Goal: Navigation & Orientation: Find specific page/section

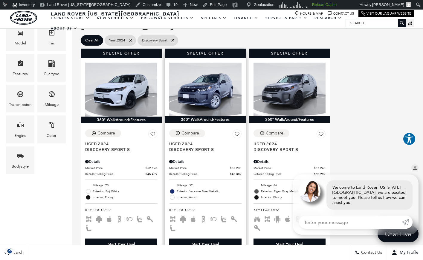
scroll to position [159, 0]
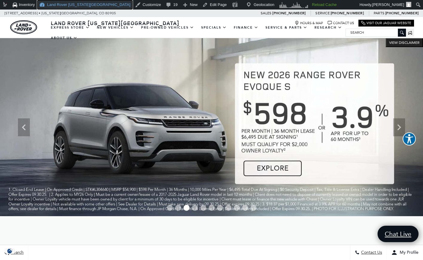
click at [59, 4] on link "Land Rover [US_STATE][GEOGRAPHIC_DATA]" at bounding box center [85, 5] width 96 height 10
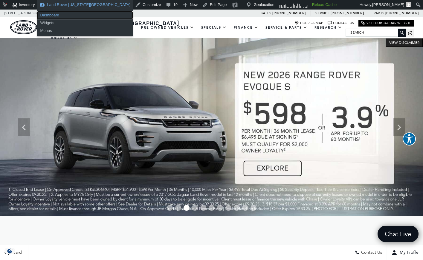
click at [57, 13] on link "Dashboard" at bounding box center [85, 15] width 96 height 8
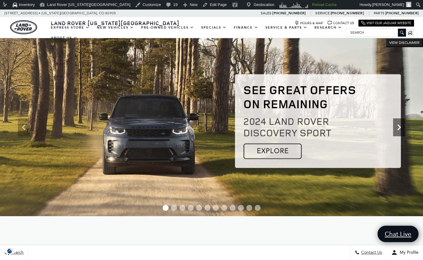
click at [398, 128] on icon "Next" at bounding box center [399, 128] width 12 height 12
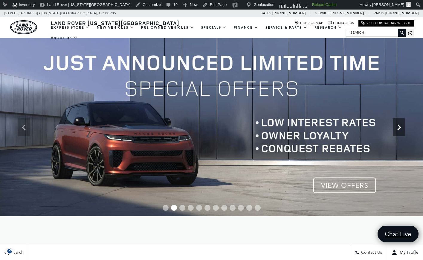
click at [398, 128] on icon "Next" at bounding box center [399, 128] width 12 height 12
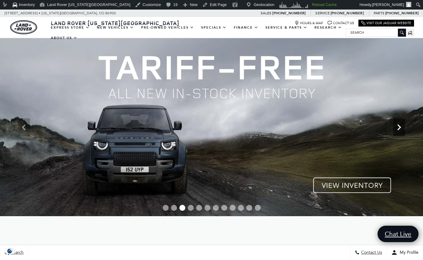
click at [398, 128] on icon "Next" at bounding box center [399, 128] width 12 height 12
click at [399, 128] on icon "Next" at bounding box center [399, 128] width 12 height 12
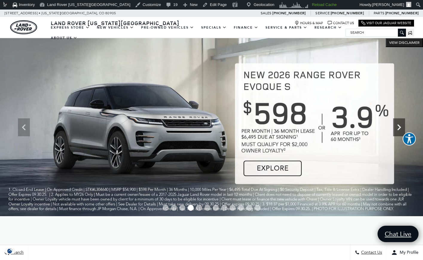
click at [399, 128] on icon "Next" at bounding box center [399, 128] width 12 height 12
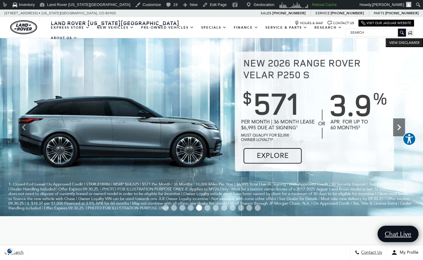
click at [399, 128] on icon "Next" at bounding box center [399, 128] width 12 height 12
